Goal: Transaction & Acquisition: Purchase product/service

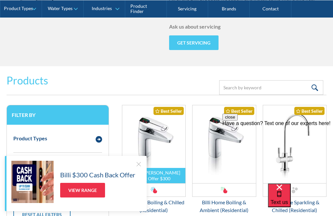
click at [137, 168] on div at bounding box center [138, 164] width 7 height 7
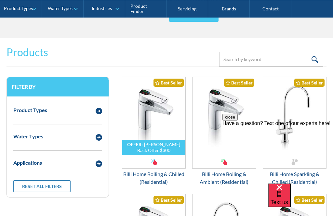
scroll to position [856, 0]
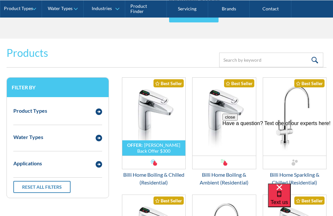
click at [171, 79] on div "Best Seller" at bounding box center [169, 83] width 30 height 8
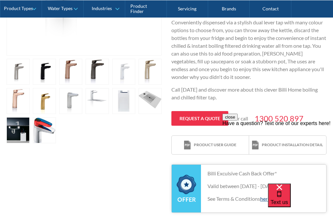
scroll to position [289, 0]
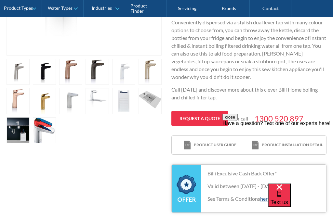
click at [40, 72] on link "open lightbox" at bounding box center [44, 72] width 23 height 26
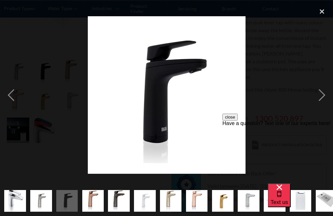
click at [325, 15] on div "close lightbox" at bounding box center [322, 11] width 22 height 14
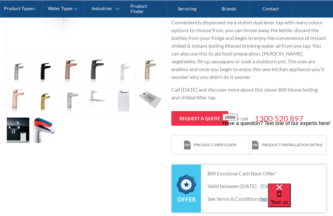
click at [96, 76] on link "open lightbox" at bounding box center [97, 72] width 23 height 26
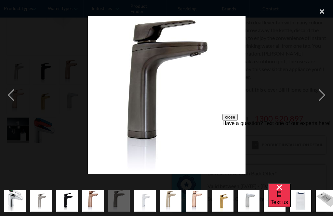
click at [324, 13] on div "close lightbox" at bounding box center [322, 11] width 22 height 14
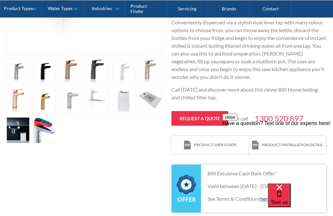
click at [43, 72] on link "open lightbox" at bounding box center [44, 72] width 23 height 26
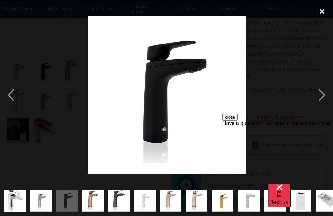
click at [323, 11] on div "close lightbox" at bounding box center [322, 11] width 22 height 14
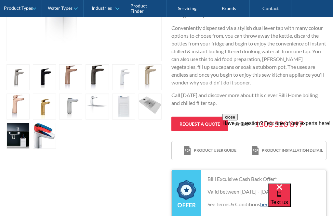
click at [197, 118] on link "Request a quote" at bounding box center [200, 124] width 57 height 15
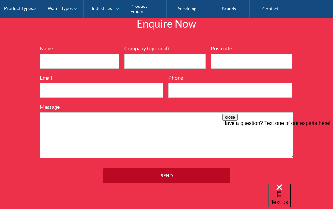
scroll to position [908, 0]
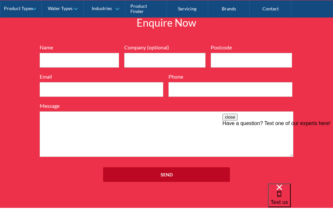
click at [313, 35] on div "Enquire Now 7199ebfc89469718eadd6f0c0345ca51cae17984353ea86a4a584a90323ec471d39…" at bounding box center [166, 101] width 333 height 213
